Goal: Task Accomplishment & Management: Use online tool/utility

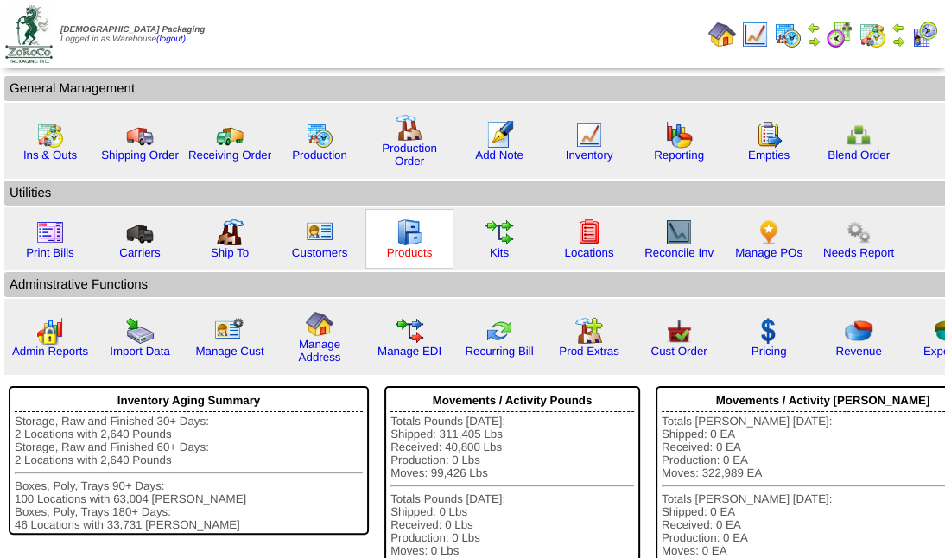
click at [397, 246] on link "Products" at bounding box center [410, 252] width 46 height 13
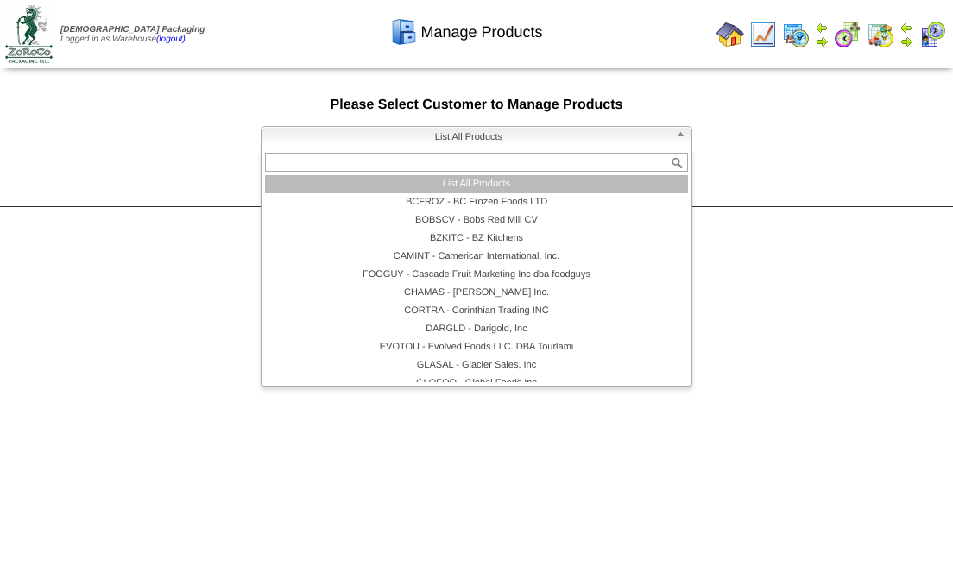
click at [679, 136] on b at bounding box center [684, 138] width 16 height 22
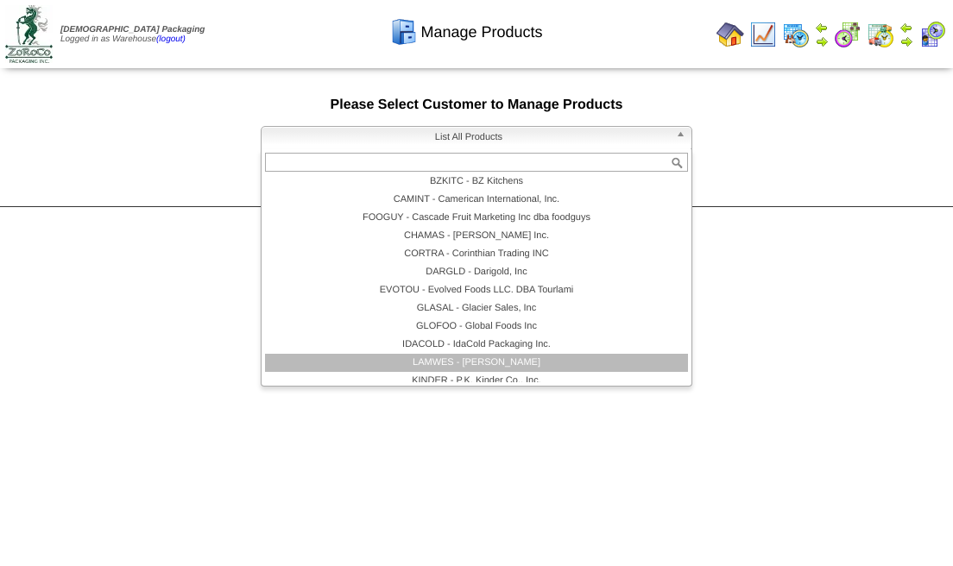
scroll to position [115, 0]
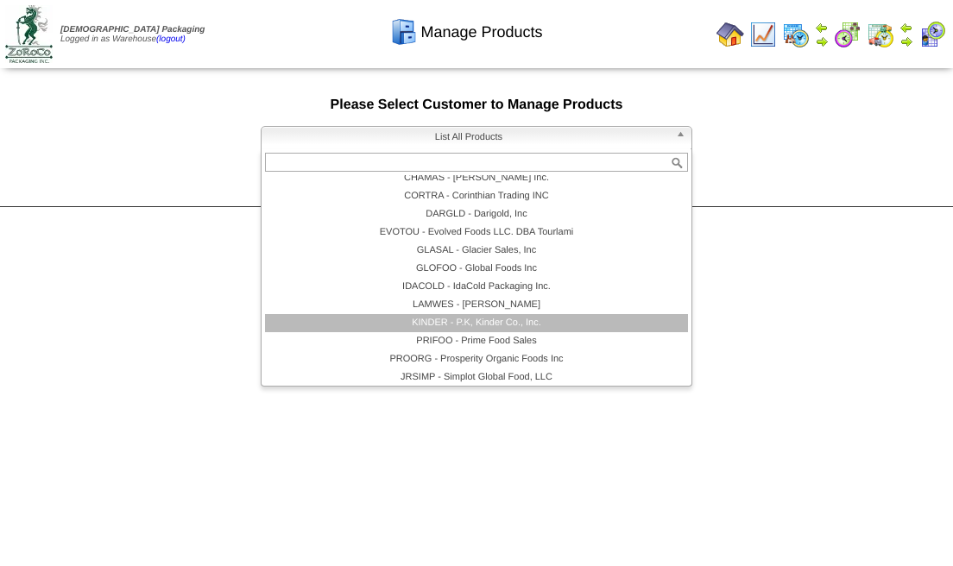
click at [474, 323] on li "KINDER - P.K, Kinder Co., Inc." at bounding box center [476, 323] width 423 height 18
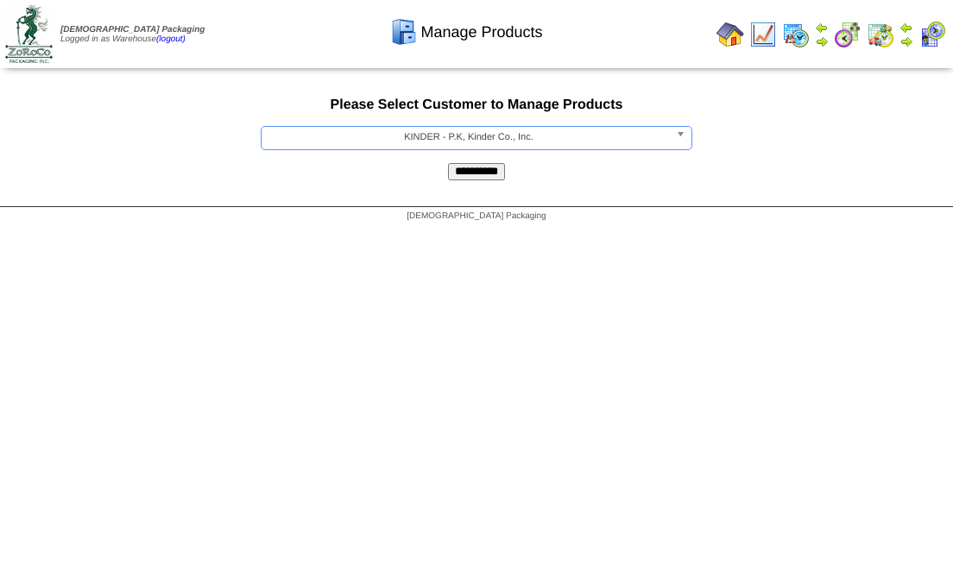
click at [486, 175] on input "**********" at bounding box center [476, 171] width 57 height 17
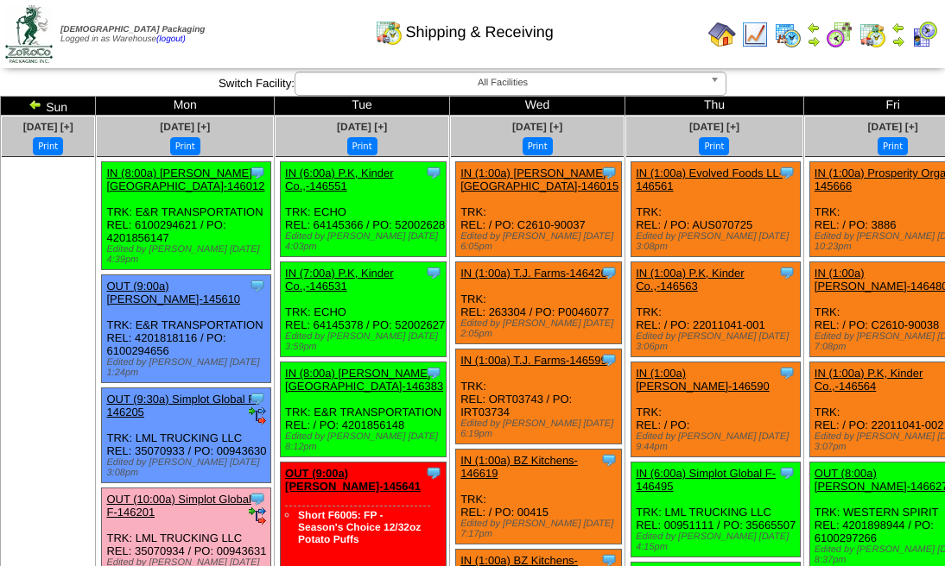
scroll to position [1036, 0]
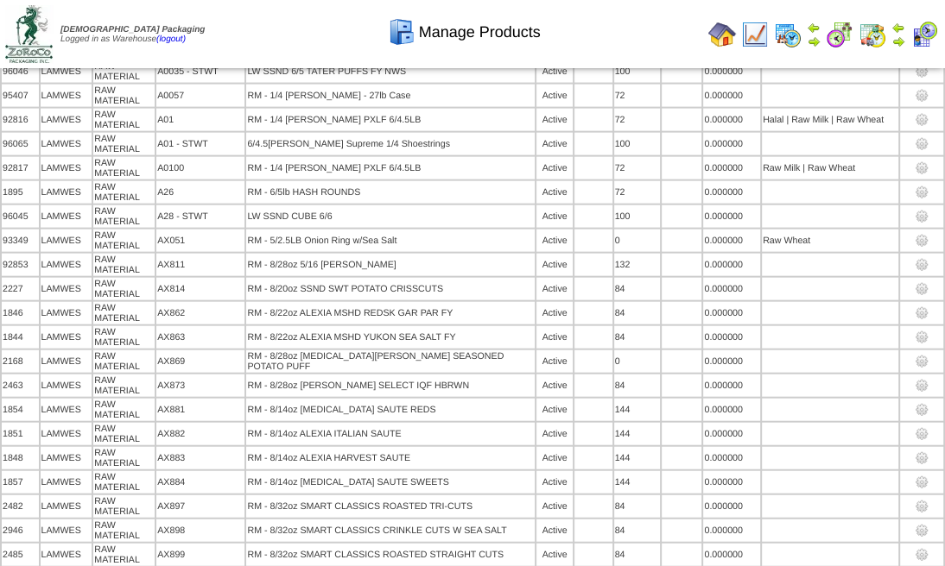
scroll to position [12487, 0]
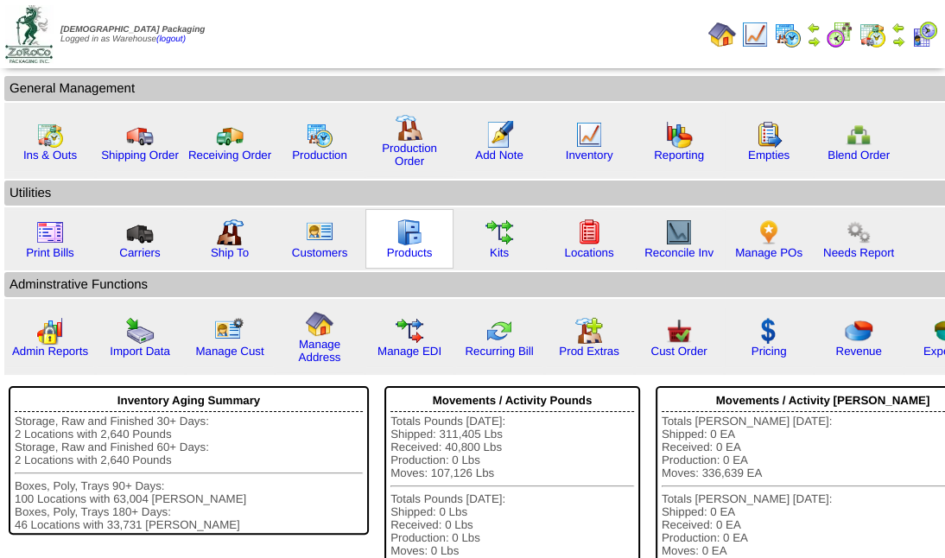
click at [383, 250] on div "Products" at bounding box center [409, 239] width 88 height 60
drag, startPoint x: 383, startPoint y: 250, endPoint x: 364, endPoint y: 231, distance: 26.3
click at [365, 231] on div "Products" at bounding box center [409, 239] width 88 height 60
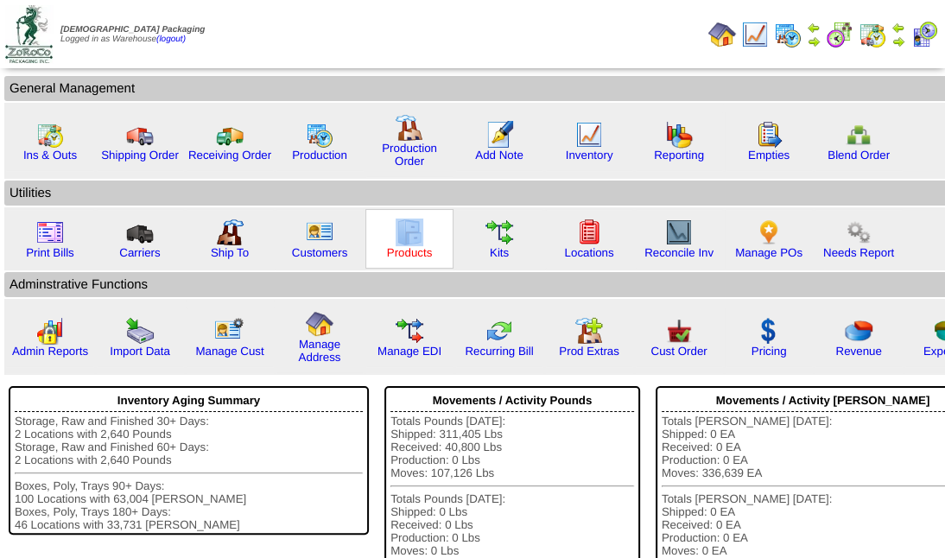
drag, startPoint x: 364, startPoint y: 231, endPoint x: 411, endPoint y: 252, distance: 51.0
click at [411, 252] on link "Products" at bounding box center [410, 252] width 46 height 13
click at [409, 252] on link "Products" at bounding box center [410, 252] width 46 height 13
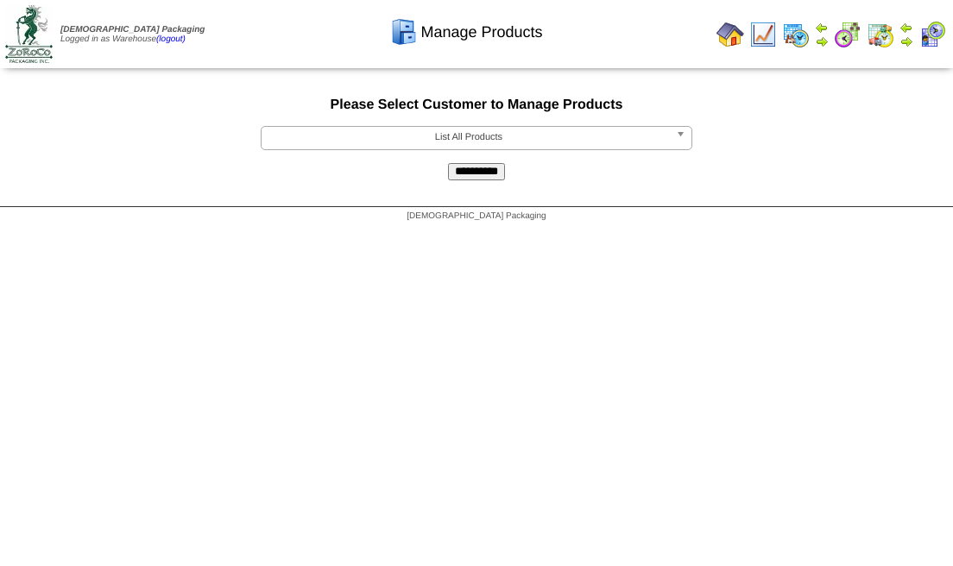
drag, startPoint x: 0, startPoint y: 0, endPoint x: 384, endPoint y: 272, distance: 470.7
click at [383, 231] on html "Zoroco Packaging Logged in as Warehouse (logout) Print All" at bounding box center [476, 115] width 953 height 231
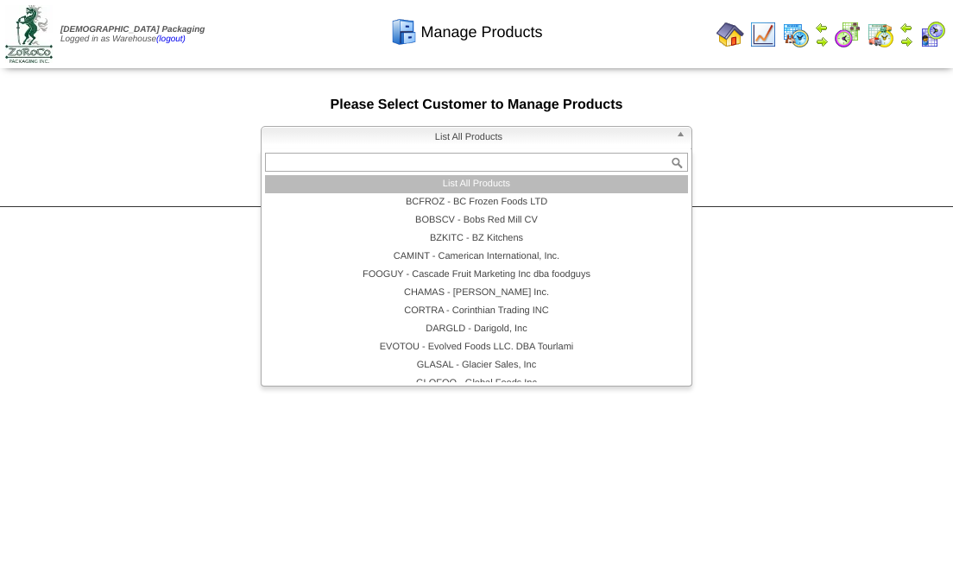
click at [477, 133] on span "List All Products" at bounding box center [469, 137] width 401 height 21
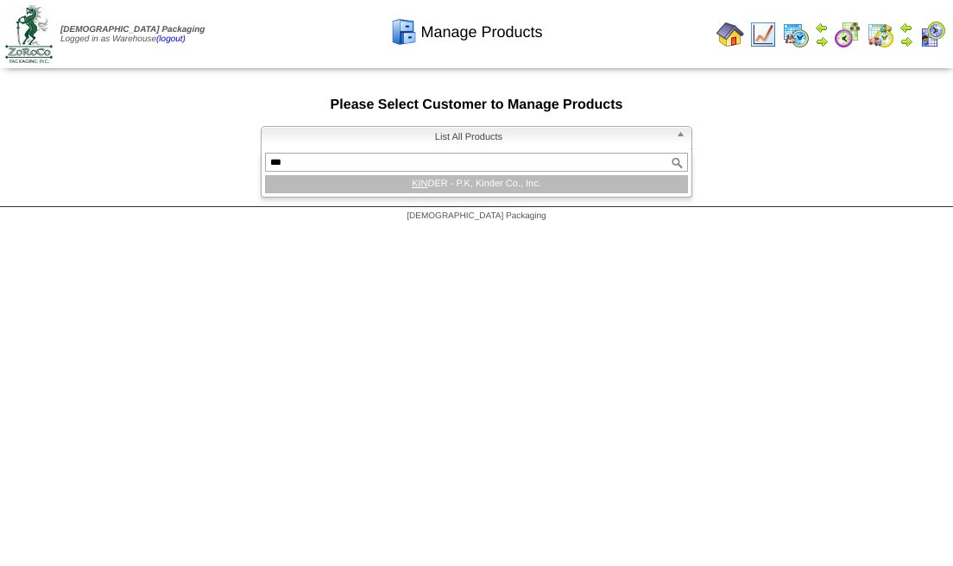
type input "***"
click at [456, 183] on li "KIN DER - P.K, Kinder Co., Inc." at bounding box center [476, 184] width 423 height 18
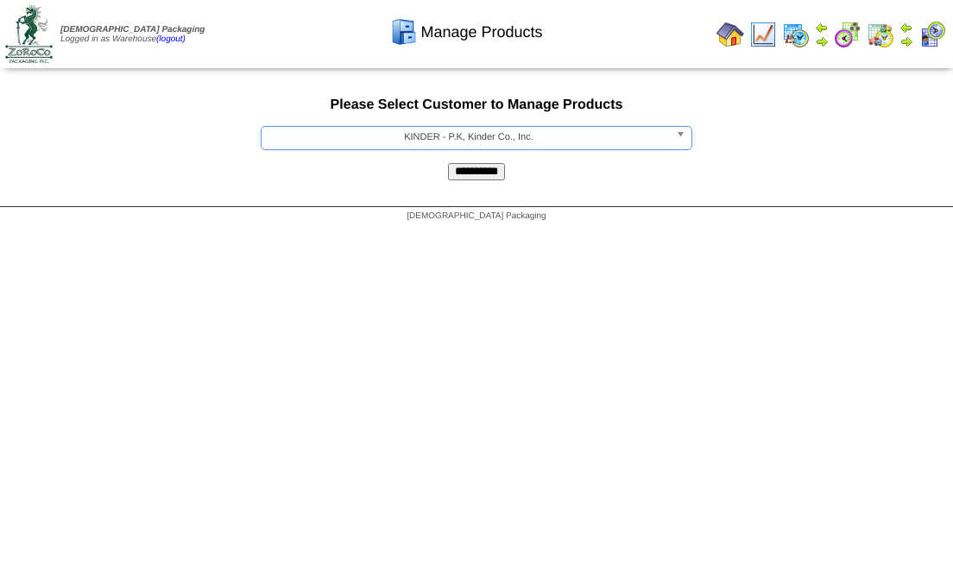
click at [473, 173] on input "**********" at bounding box center [476, 171] width 57 height 17
